Goal: Transaction & Acquisition: Purchase product/service

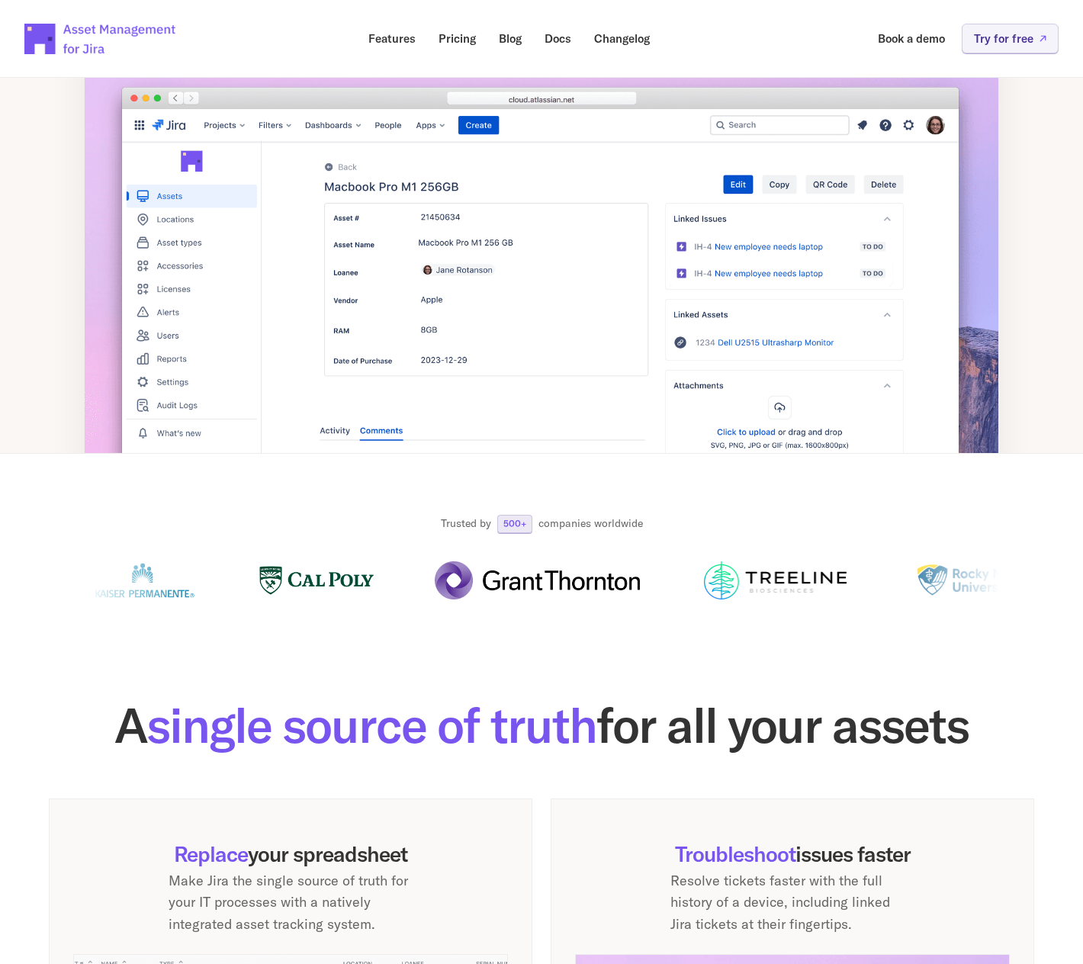
scroll to position [153, 0]
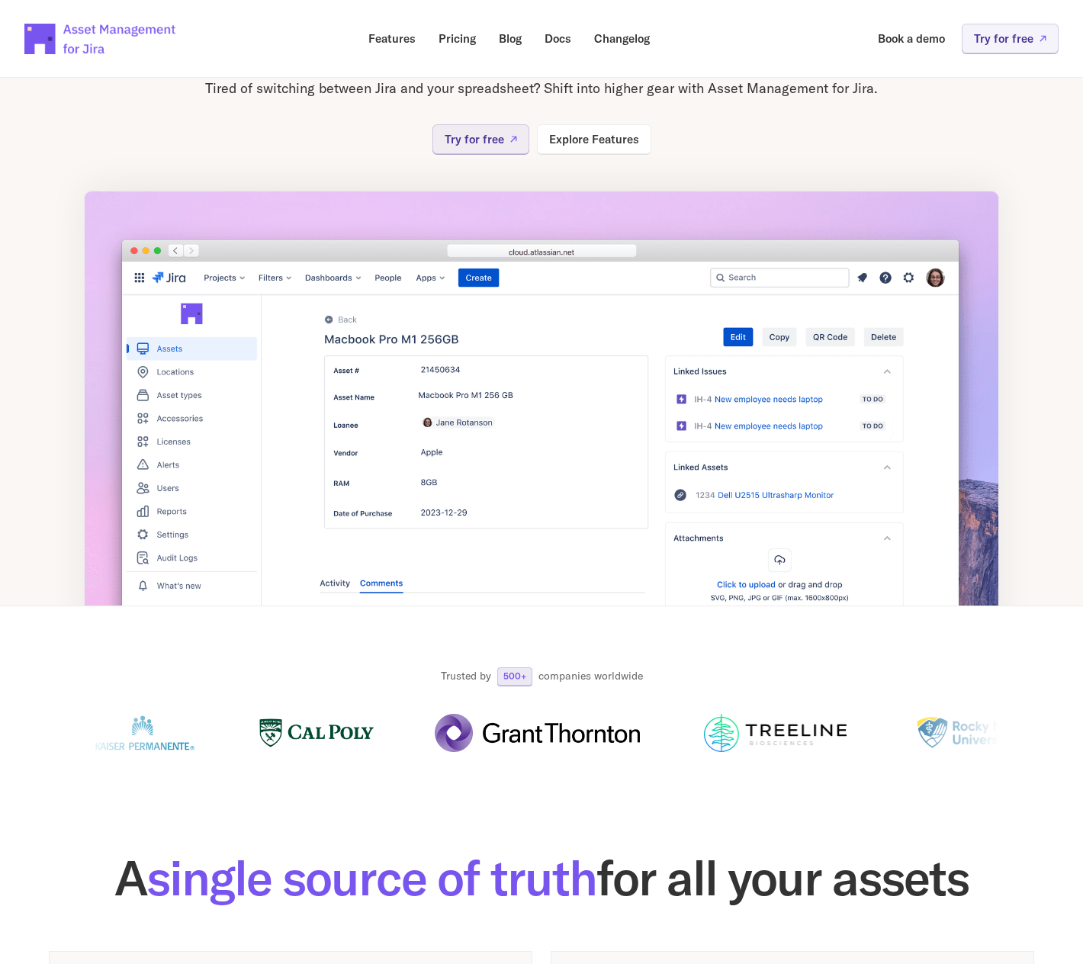
click at [66, 631] on section "Trusted by 500+ companies worldwide" at bounding box center [541, 680] width 1083 height 149
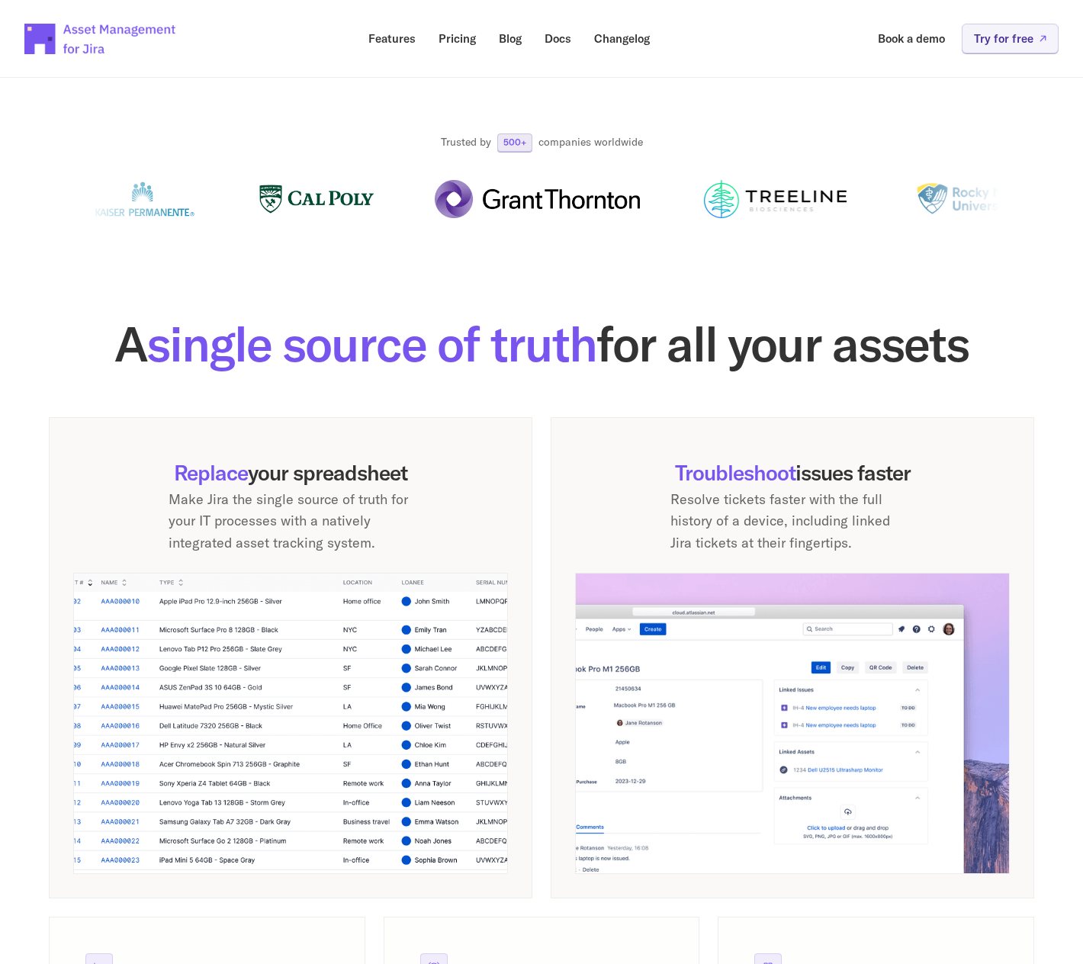
scroll to position [1220, 0]
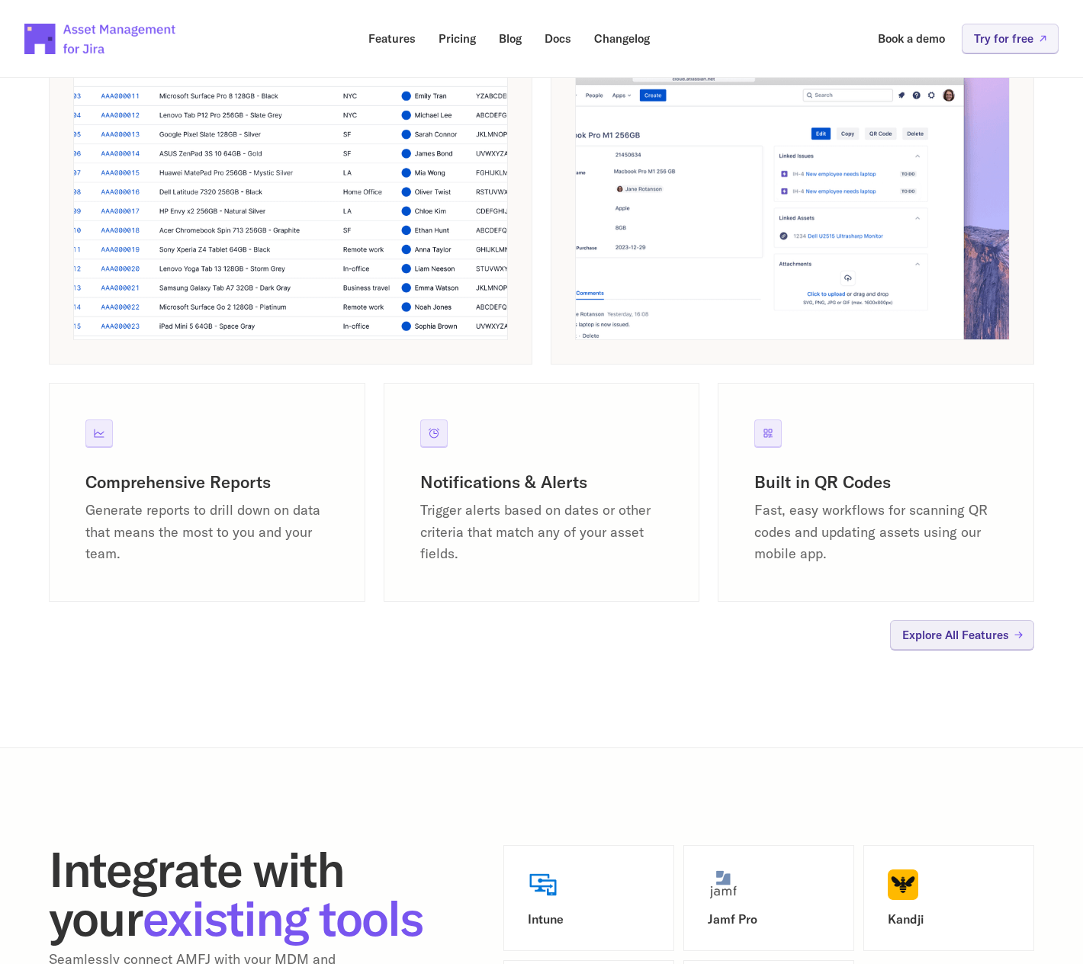
click at [926, 637] on p "Explore All Features" at bounding box center [955, 634] width 107 height 11
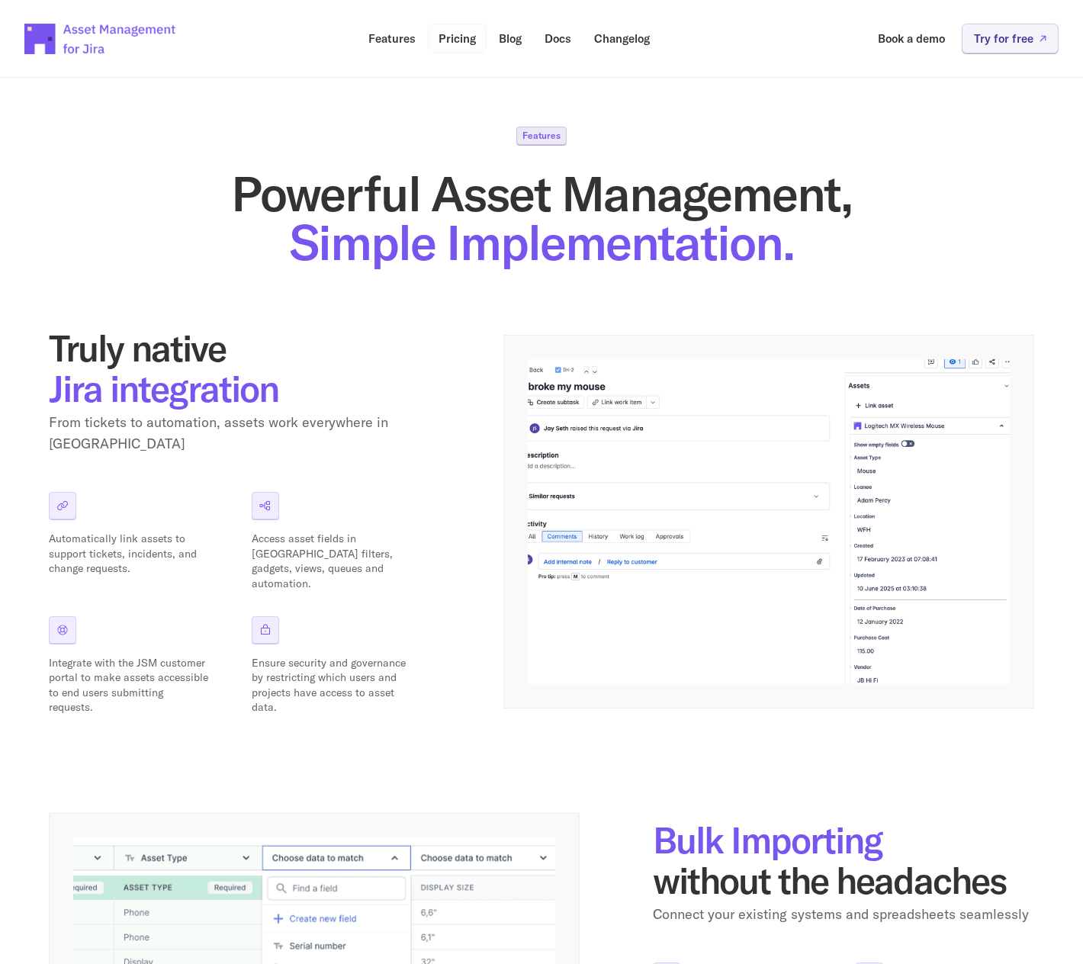
click at [461, 44] on p "Pricing" at bounding box center [457, 38] width 37 height 11
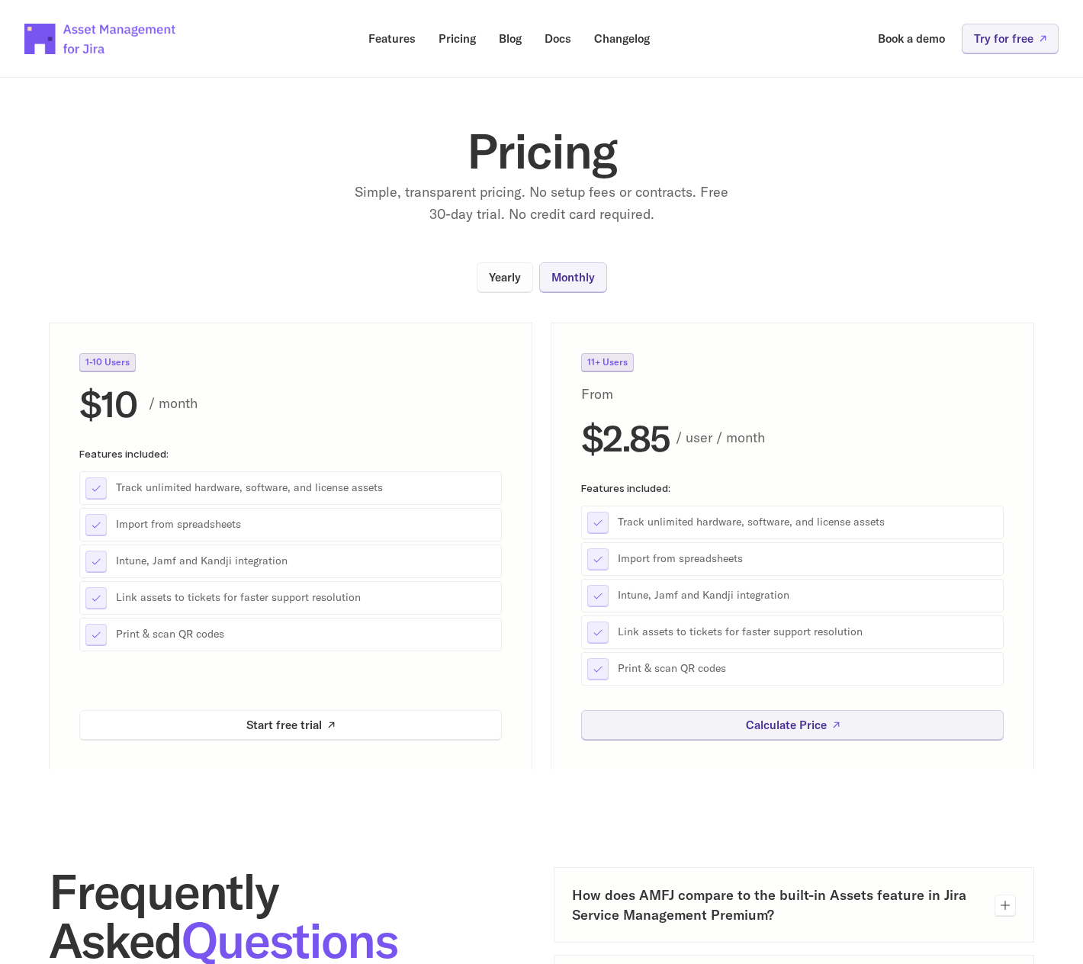
click at [511, 271] on p "Yearly" at bounding box center [505, 276] width 32 height 11
drag, startPoint x: 602, startPoint y: 439, endPoint x: 679, endPoint y: 437, distance: 76.3
click at [679, 437] on h2 "$427.50" at bounding box center [644, 437] width 126 height 40
click at [692, 716] on link "Calculate Price" at bounding box center [792, 724] width 422 height 30
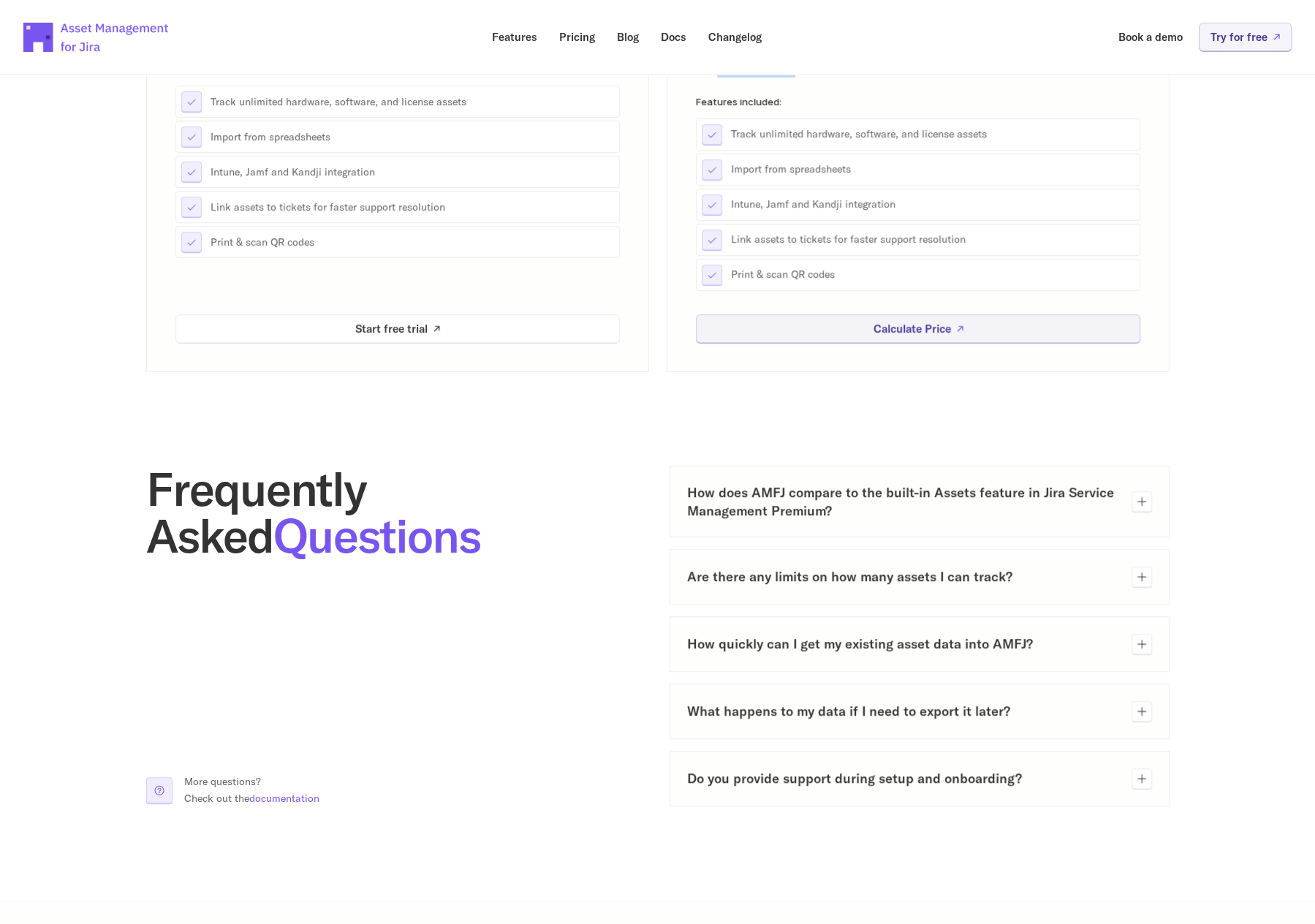
scroll to position [365, 0]
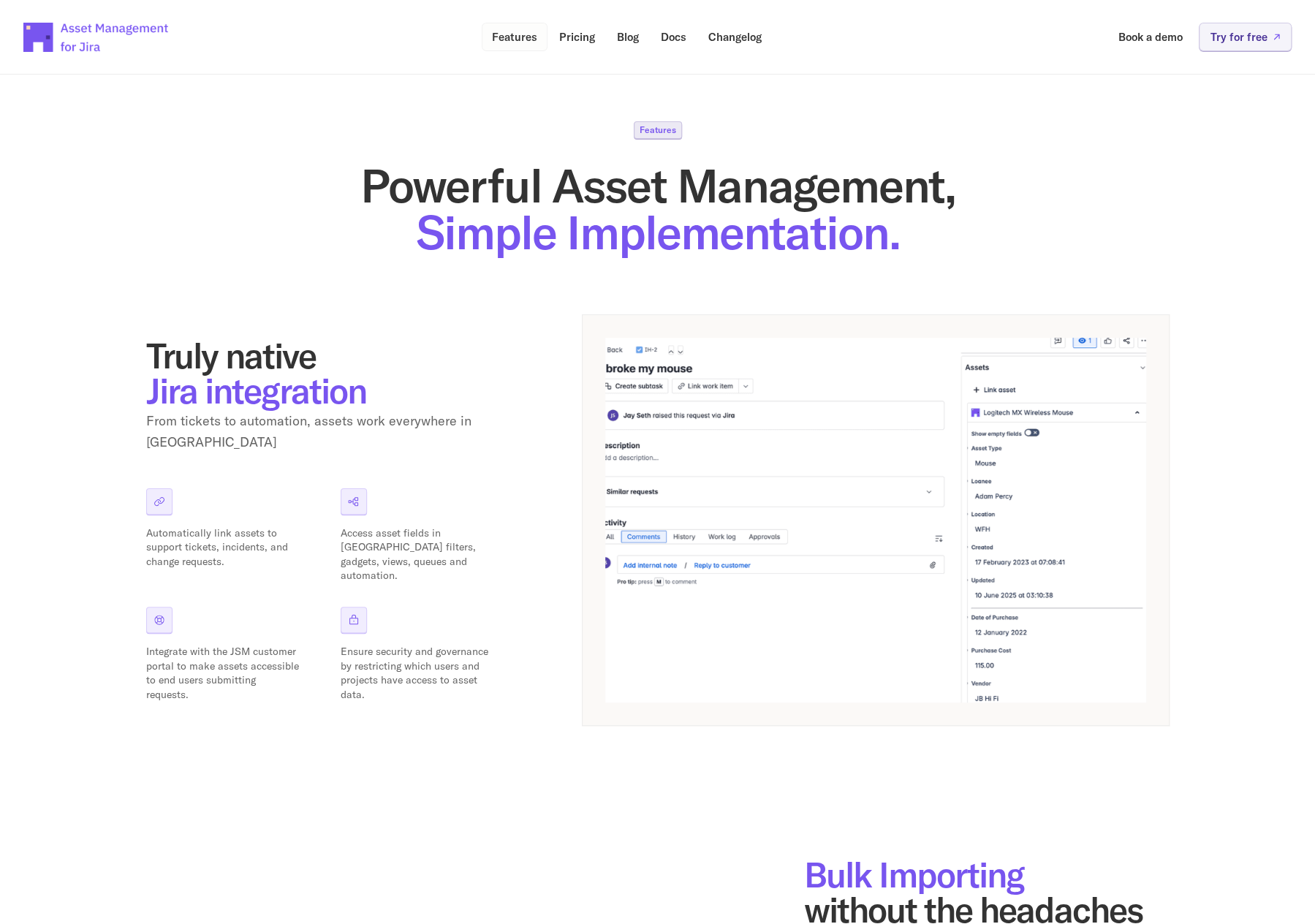
click at [521, 29] on link "Features" at bounding box center [515, 37] width 66 height 29
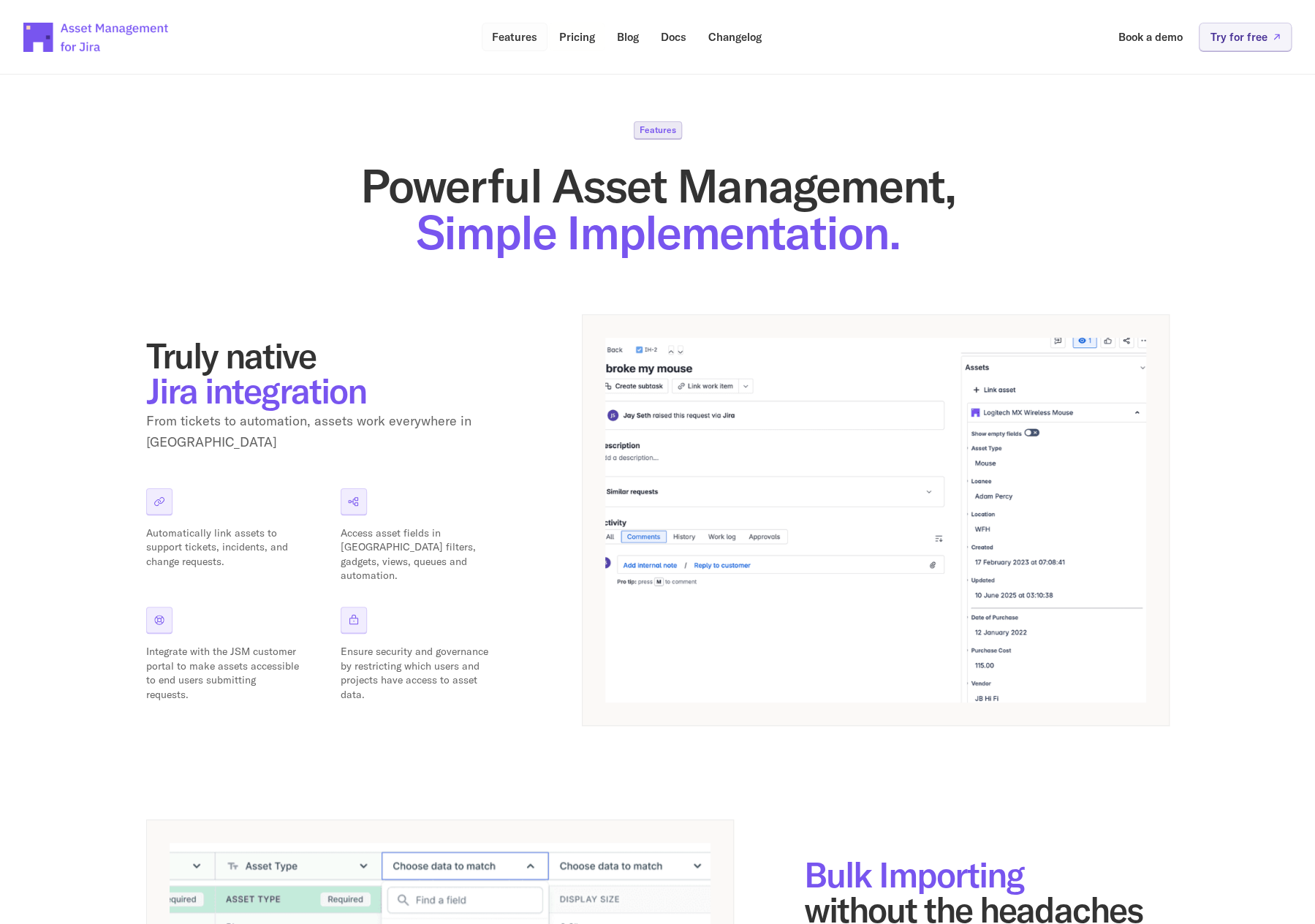
click at [521, 40] on p "Features" at bounding box center [514, 36] width 45 height 11
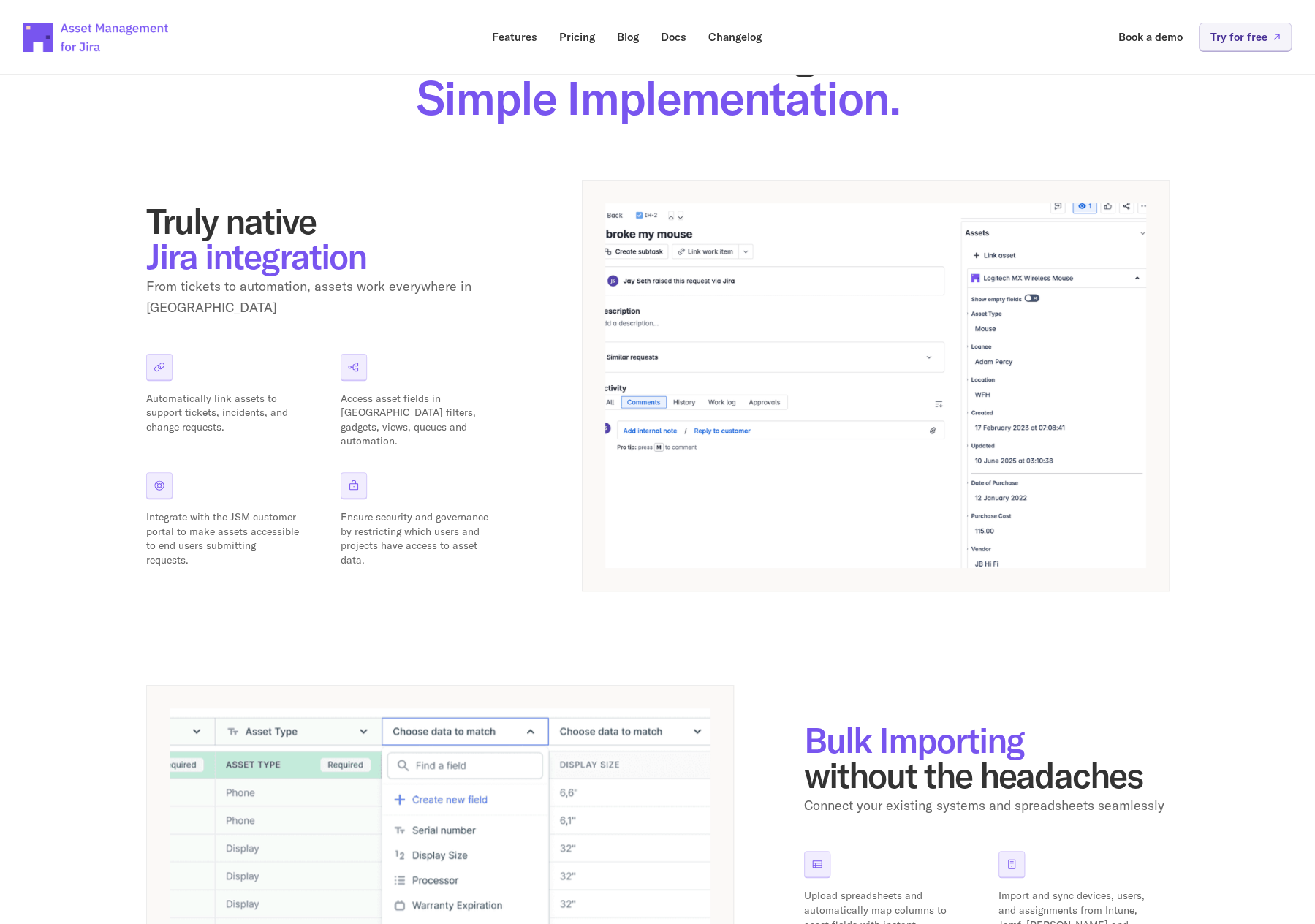
scroll to position [439, 0]
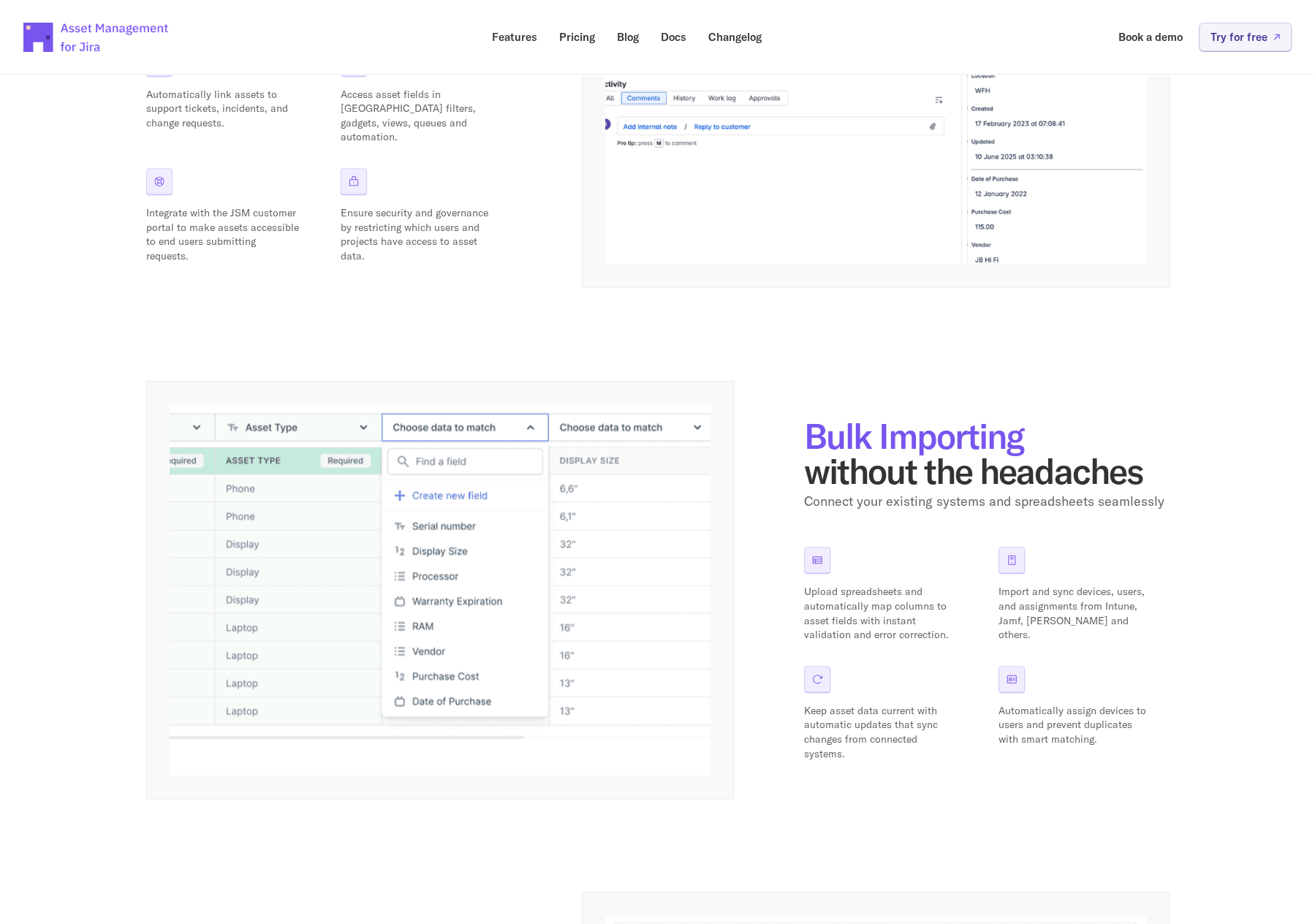
click at [812, 807] on div "Truly native Jira integration From tickets to automation, assets work everywher…" at bounding box center [658, 595] width 1024 height 1440
